Goal: Book appointment/travel/reservation

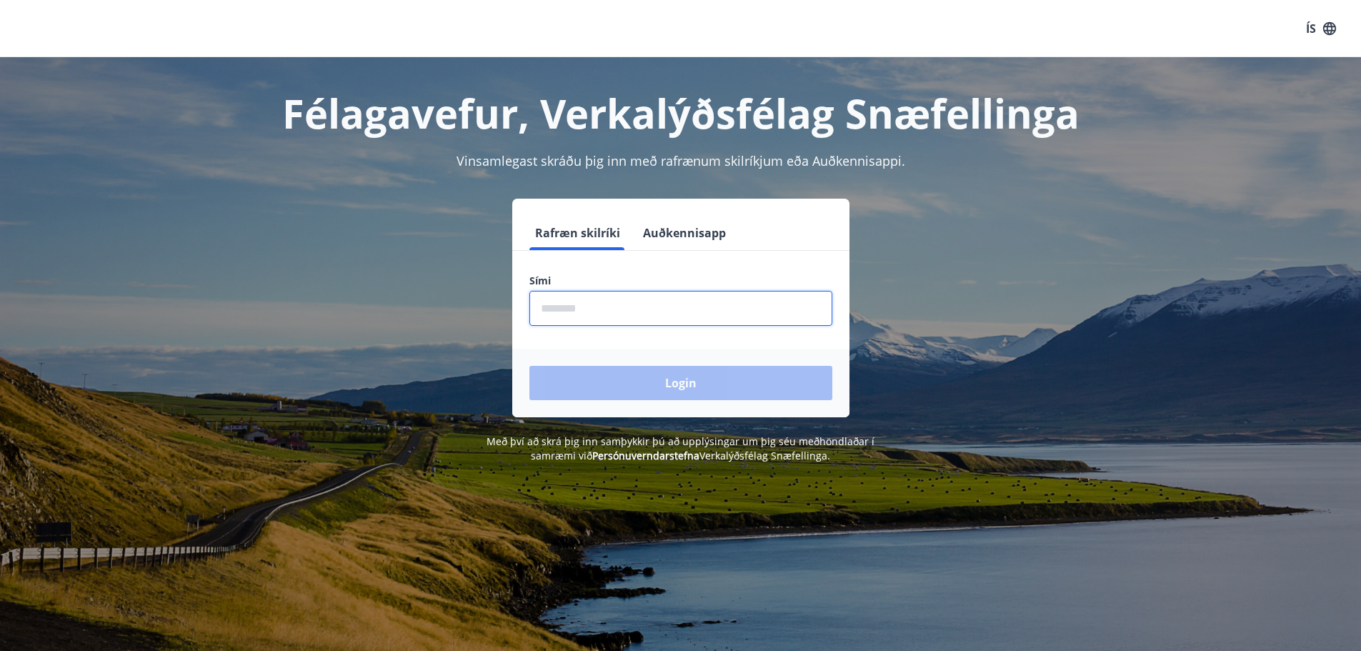
click at [617, 304] on input "phone" at bounding box center [681, 308] width 303 height 35
type input "********"
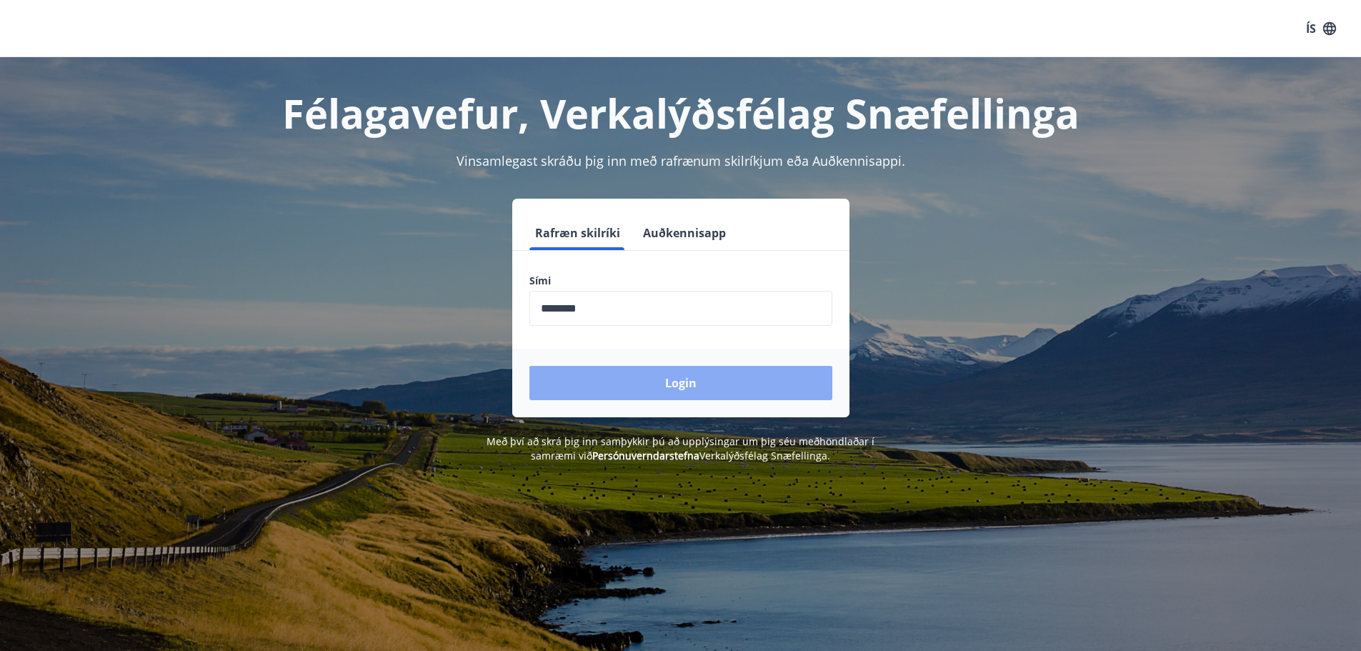
click at [681, 390] on button "Login" at bounding box center [681, 383] width 303 height 34
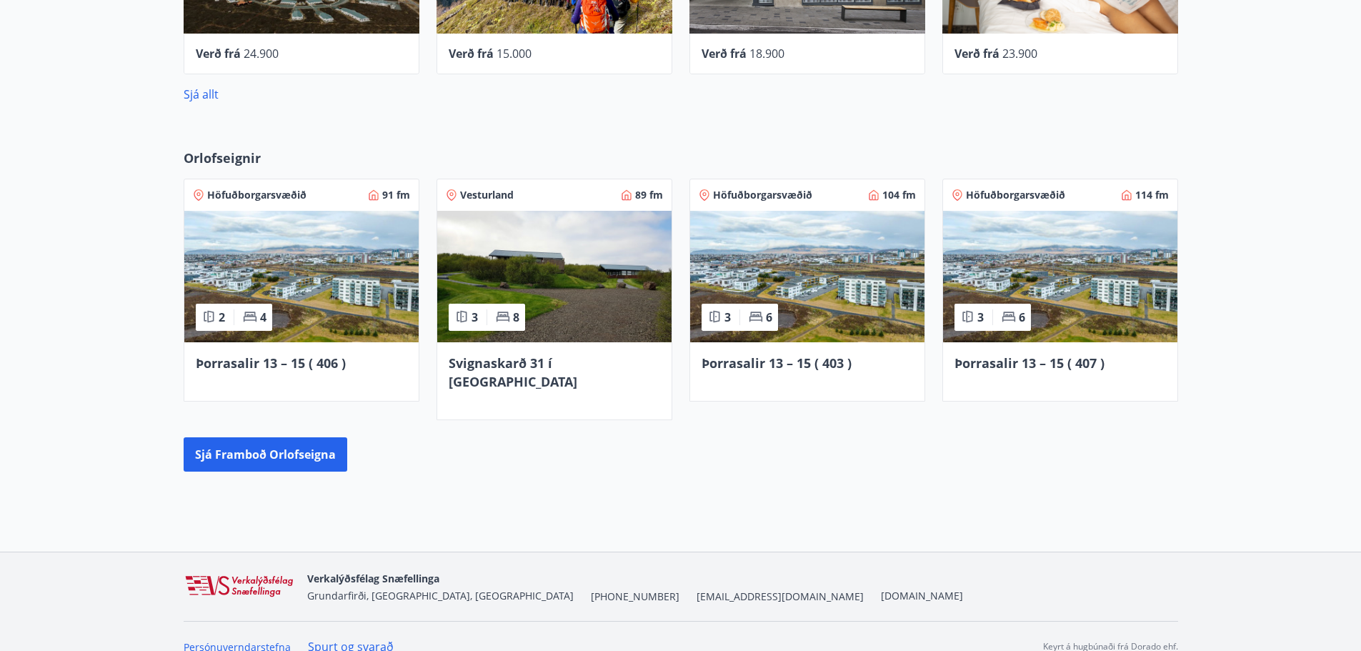
scroll to position [873, 0]
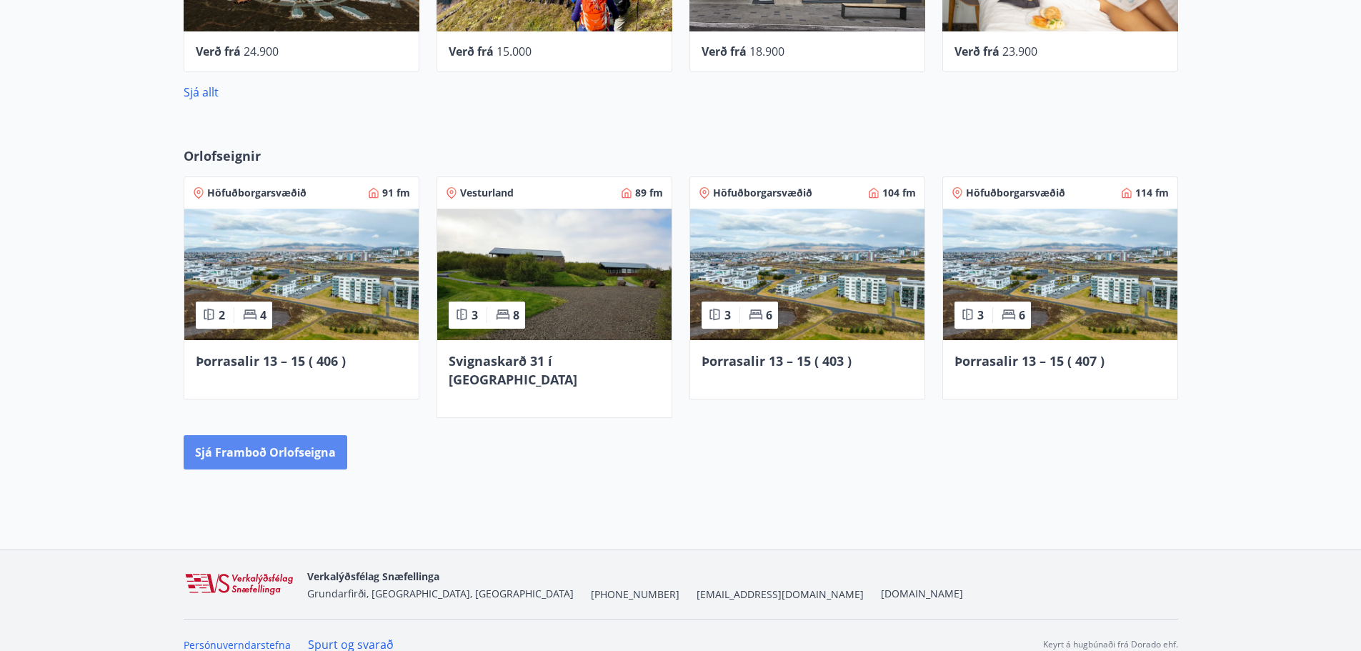
click at [264, 438] on button "Sjá framboð orlofseigna" at bounding box center [266, 452] width 164 height 34
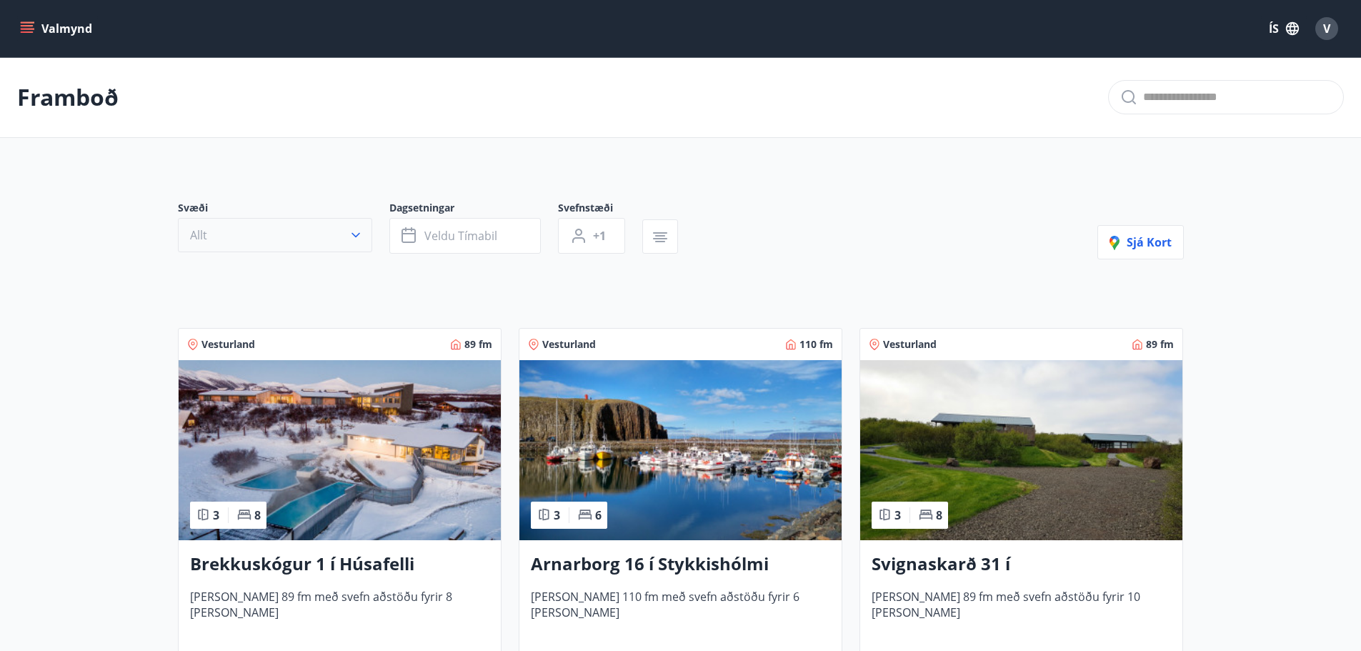
click at [362, 233] on icon "button" at bounding box center [356, 235] width 14 height 14
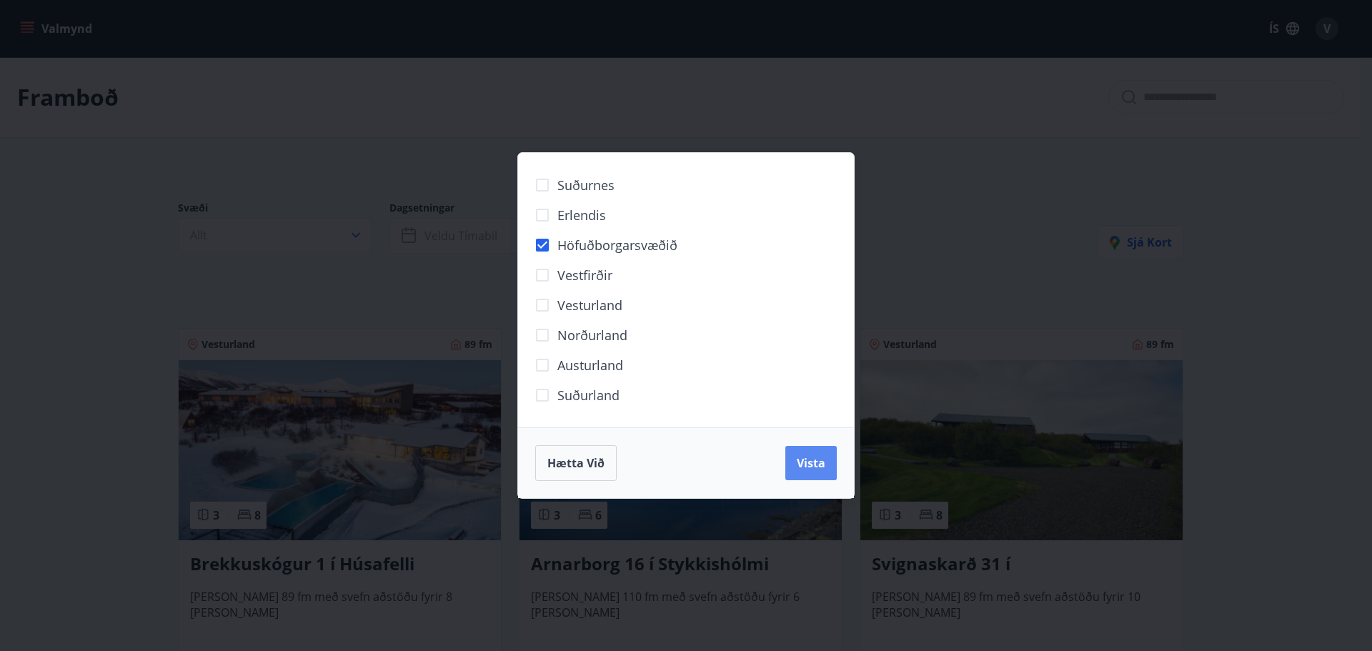
click at [805, 463] on span "Vista" at bounding box center [811, 463] width 29 height 16
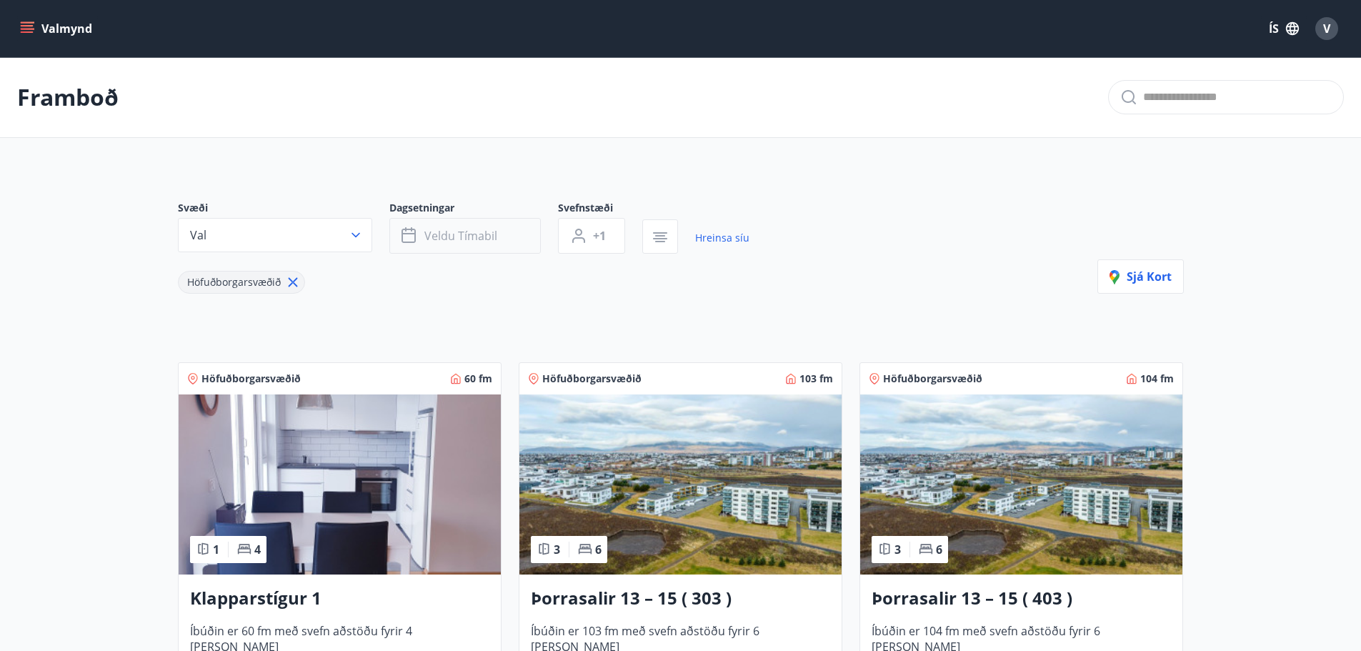
click at [464, 241] on span "Veldu tímabil" at bounding box center [461, 236] width 73 height 16
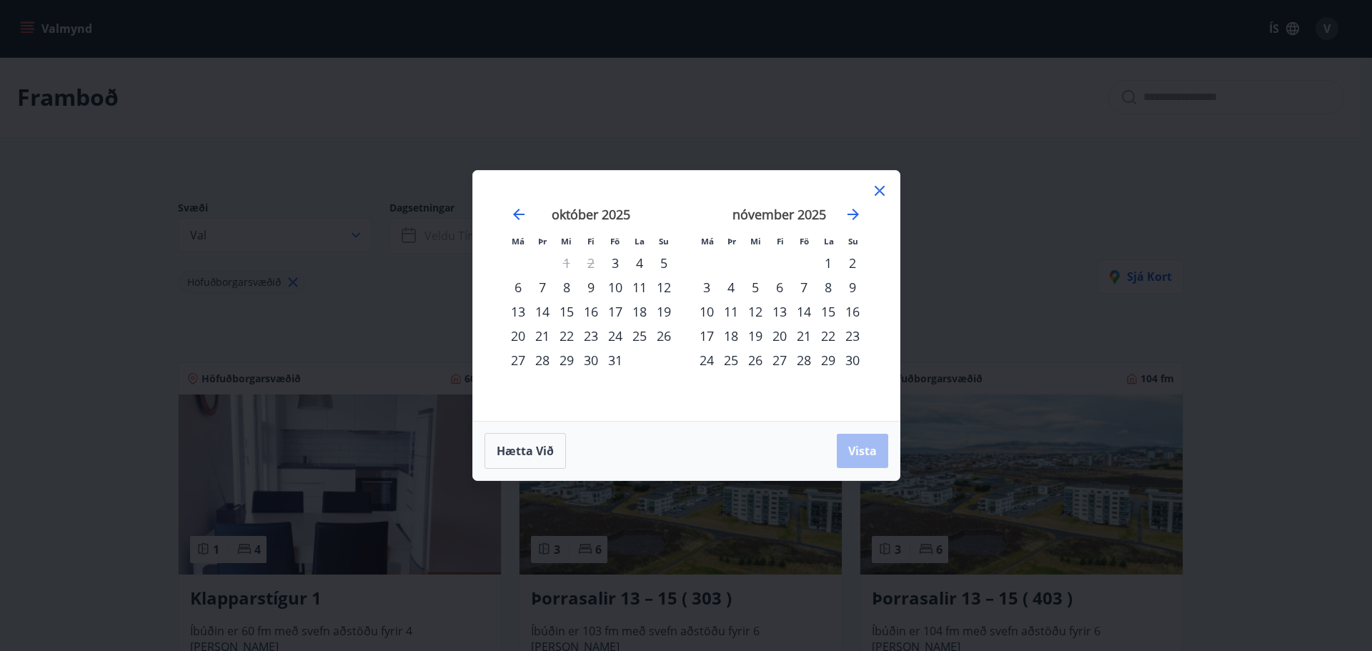
click at [570, 313] on div "15" at bounding box center [567, 311] width 24 height 24
click at [617, 309] on div "17" at bounding box center [615, 311] width 24 height 24
click at [875, 447] on span "Vista" at bounding box center [862, 451] width 29 height 16
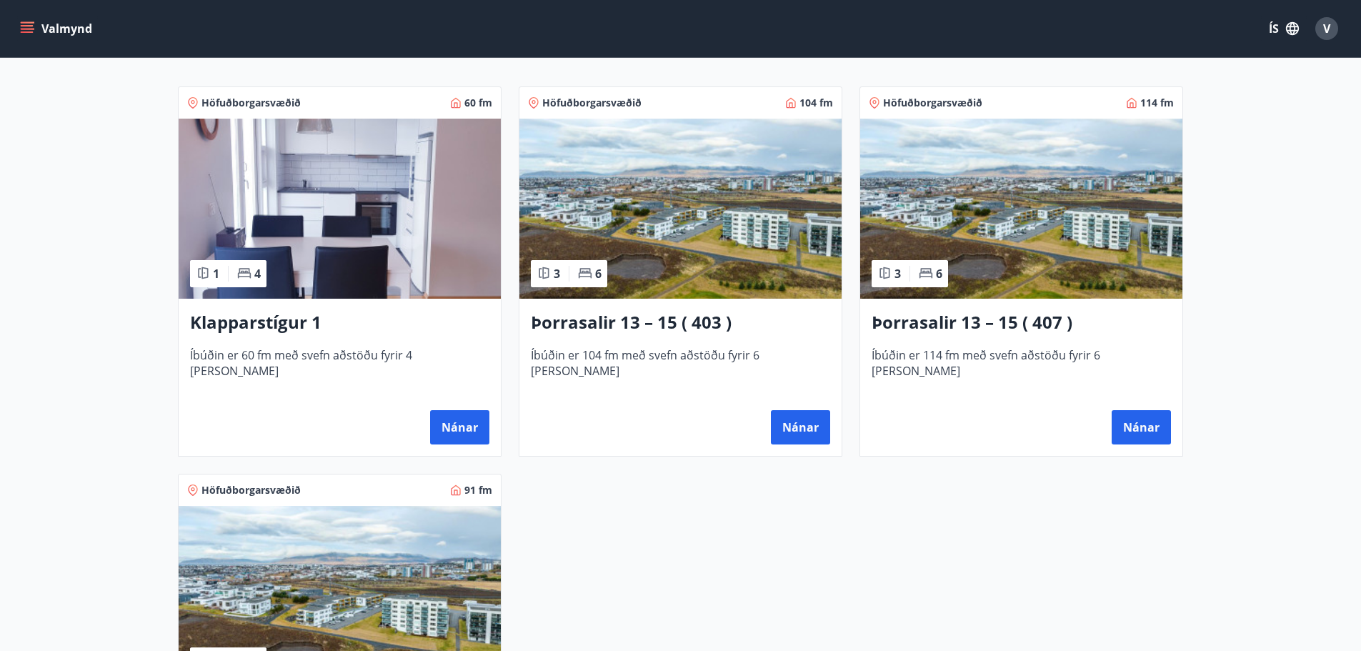
scroll to position [286, 0]
